Goal: Obtain resource: Obtain resource

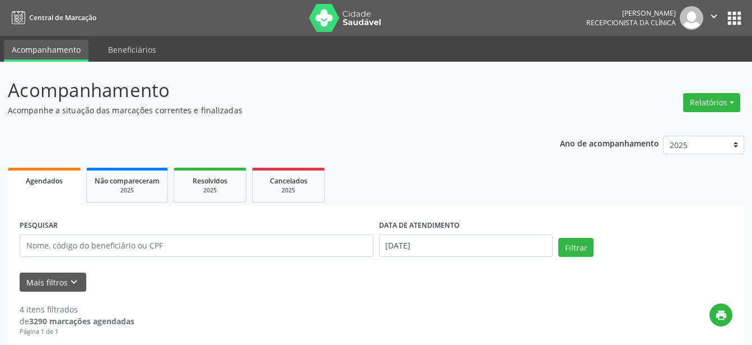
click at [714, 103] on button "Relatórios" at bounding box center [711, 102] width 57 height 19
click at [677, 124] on link "Agendamentos" at bounding box center [681, 127] width 120 height 16
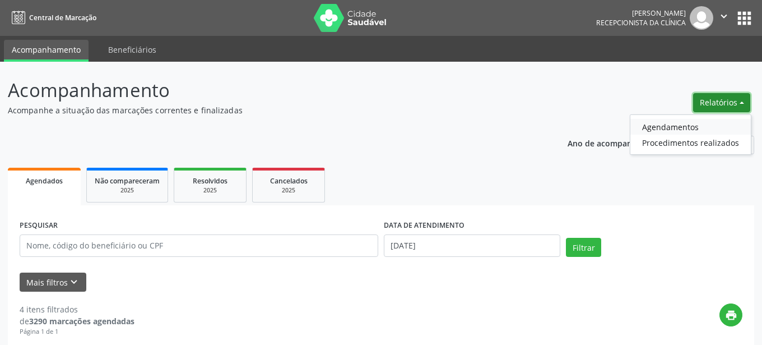
select select "7"
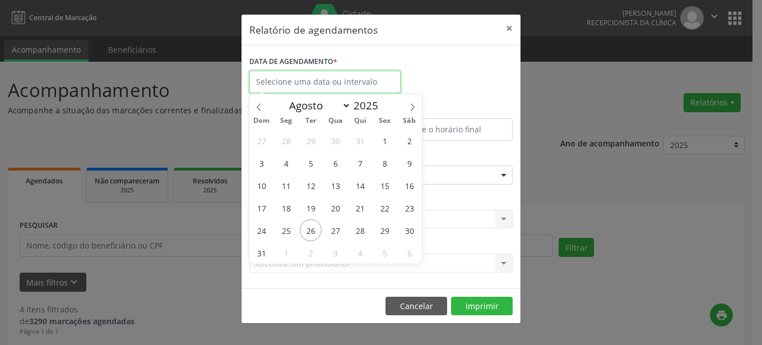
click at [348, 83] on input "text" at bounding box center [324, 82] width 151 height 22
click at [336, 230] on span "27" at bounding box center [335, 230] width 22 height 22
type input "[DATE]"
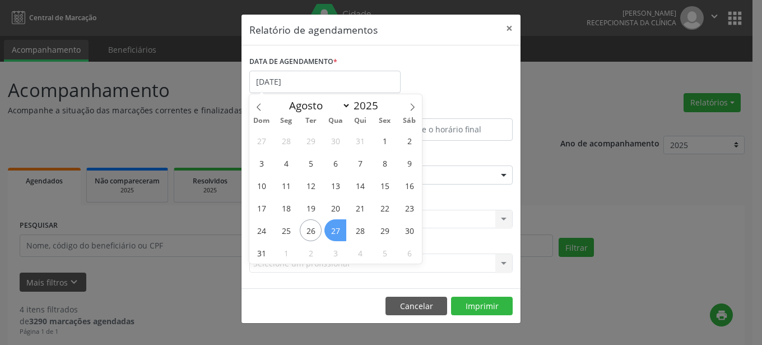
click at [336, 230] on span "27" at bounding box center [335, 230] width 22 height 22
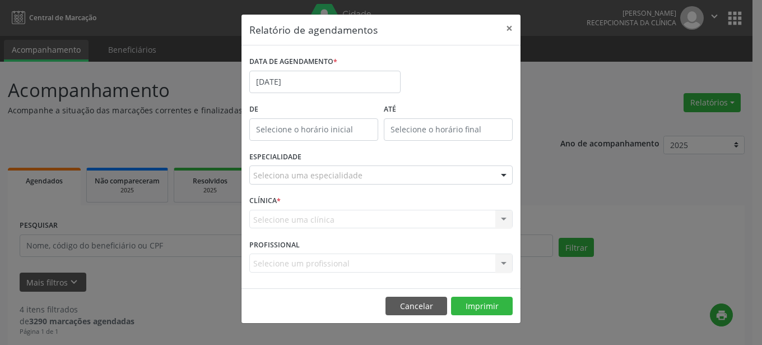
click at [503, 174] on div at bounding box center [503, 175] width 17 height 19
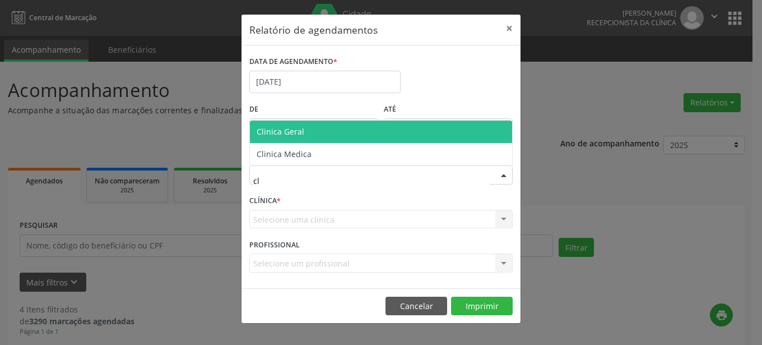
type input "cli"
click at [376, 137] on span "Clinica Geral" at bounding box center [381, 131] width 262 height 22
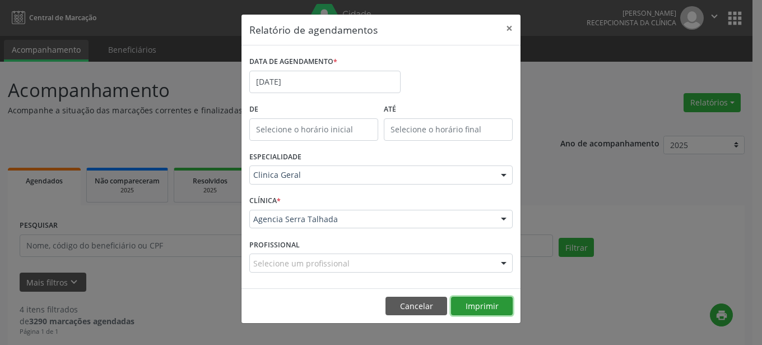
click at [483, 305] on button "Imprimir" at bounding box center [482, 305] width 62 height 19
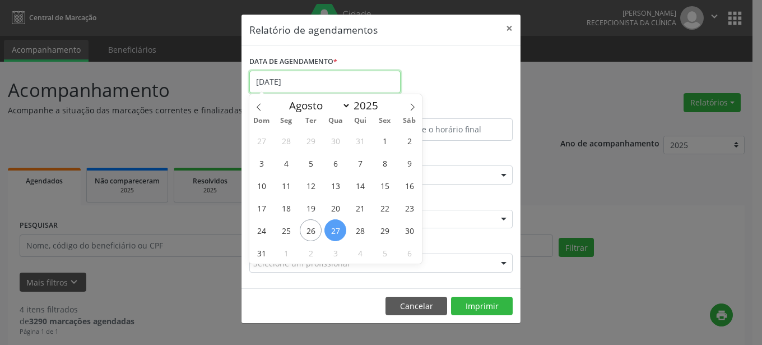
click at [347, 80] on input "[DATE]" at bounding box center [324, 82] width 151 height 22
click at [337, 233] on span "27" at bounding box center [335, 230] width 22 height 22
type input "[DATE]"
click at [337, 233] on span "27" at bounding box center [335, 230] width 22 height 22
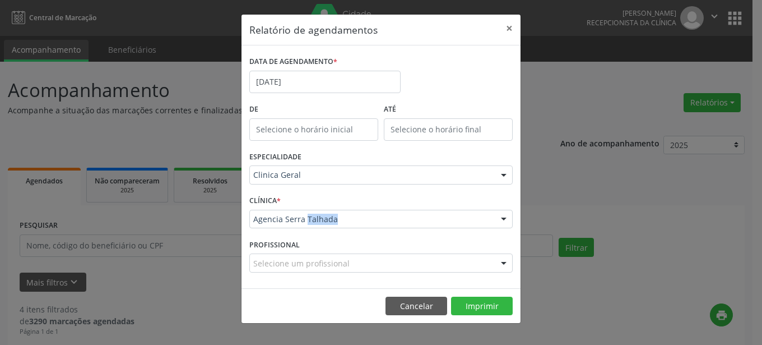
click at [337, 233] on div "CLÍNICA * Agencia [GEOGRAPHIC_DATA] Agencia [GEOGRAPHIC_DATA] resultado encontr…" at bounding box center [380, 214] width 269 height 44
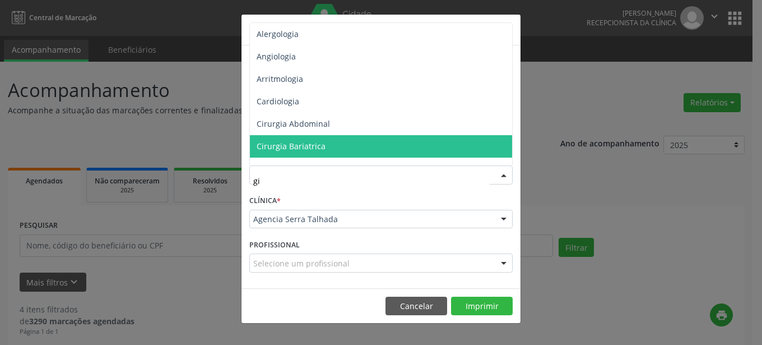
type input "gin"
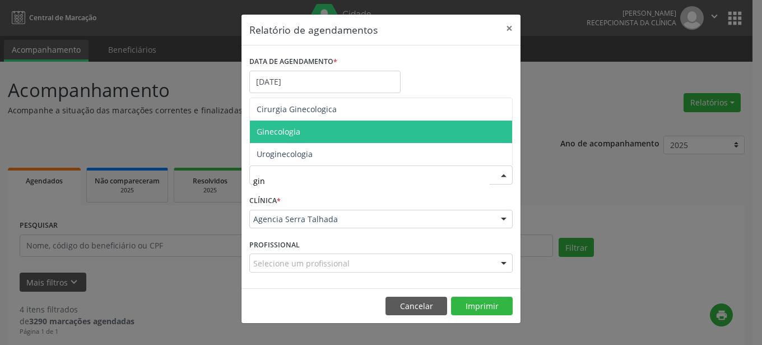
click at [337, 133] on span "Ginecologia" at bounding box center [381, 131] width 262 height 22
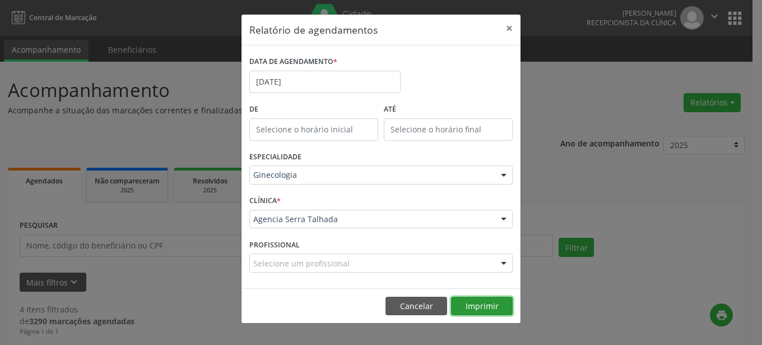
click at [482, 309] on button "Imprimir" at bounding box center [482, 305] width 62 height 19
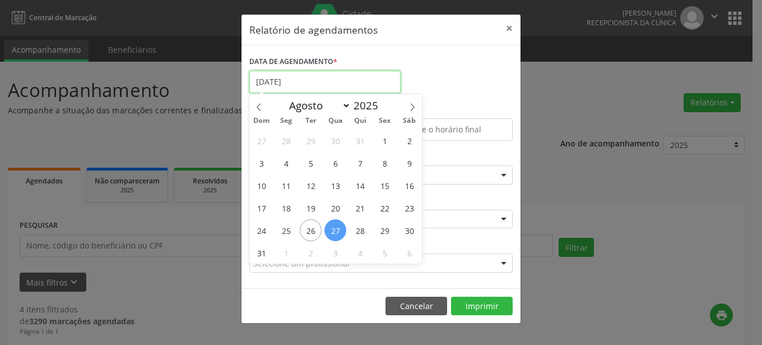
click at [310, 87] on input "[DATE]" at bounding box center [324, 82] width 151 height 22
click at [362, 234] on span "28" at bounding box center [360, 230] width 22 height 22
type input "[DATE]"
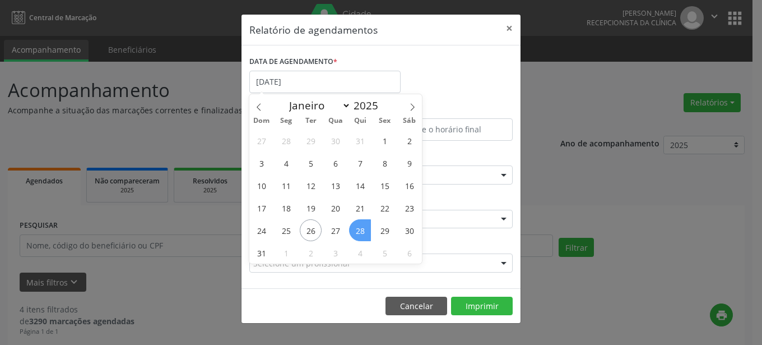
click at [362, 234] on span "28" at bounding box center [360, 230] width 22 height 22
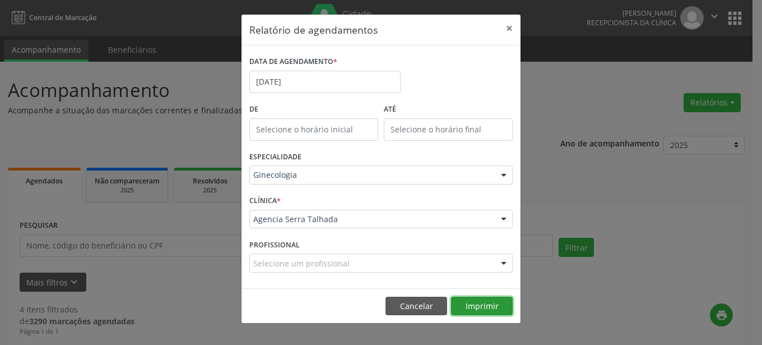
click at [463, 308] on button "Imprimir" at bounding box center [482, 305] width 62 height 19
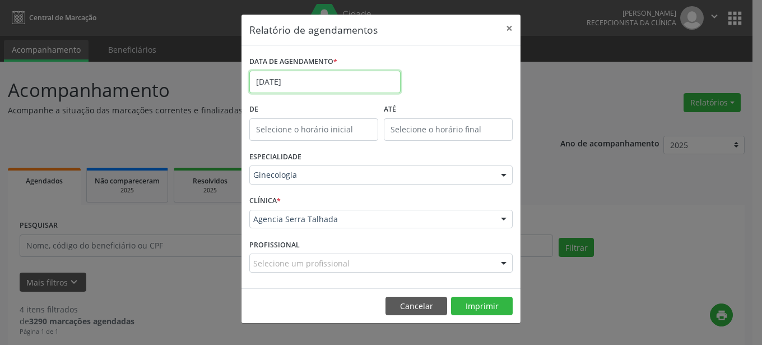
click at [336, 83] on input "[DATE]" at bounding box center [324, 82] width 151 height 22
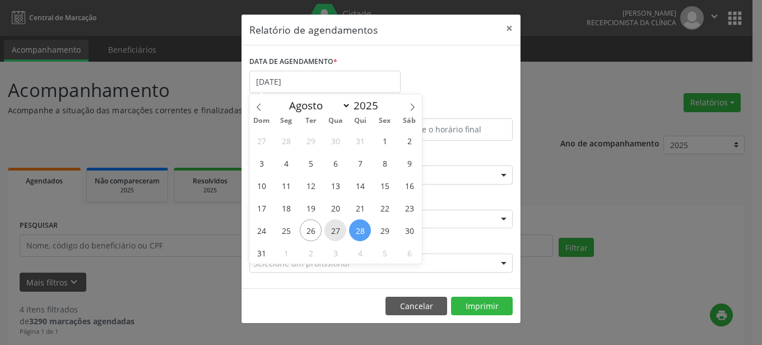
click at [338, 226] on span "27" at bounding box center [335, 230] width 22 height 22
type input "[DATE]"
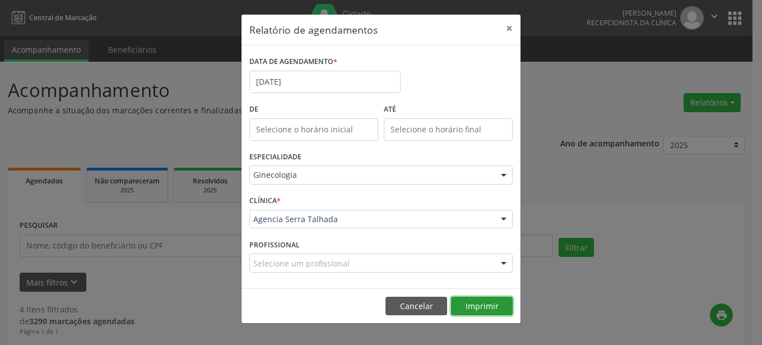
click at [467, 301] on button "Imprimir" at bounding box center [482, 305] width 62 height 19
